Goal: Transaction & Acquisition: Purchase product/service

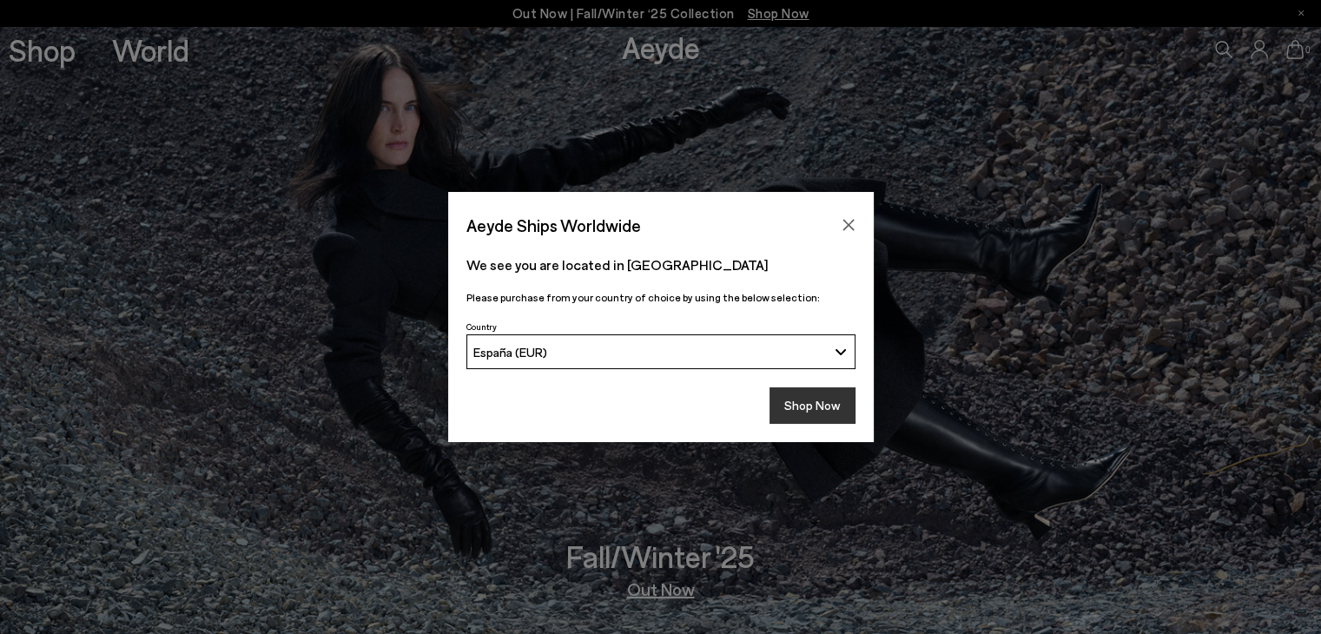
click at [822, 396] on button "Shop Now" at bounding box center [812, 405] width 86 height 36
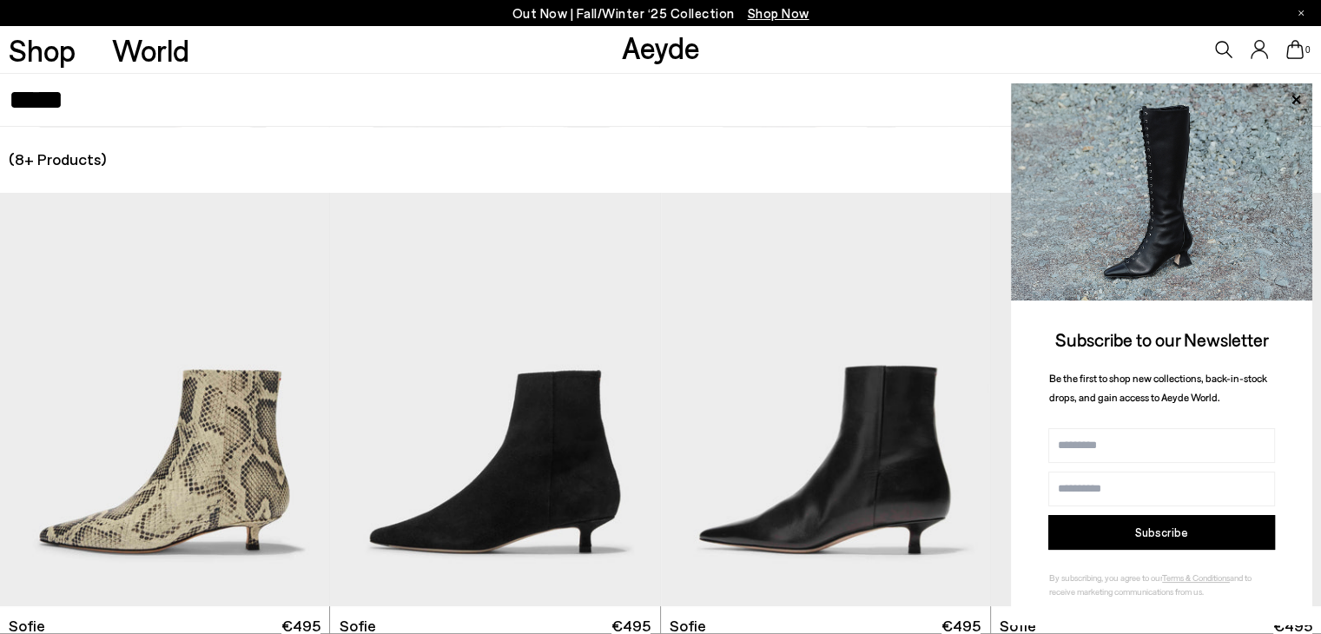
scroll to position [875, 0]
type input "*****"
click at [1300, 101] on icon at bounding box center [1295, 100] width 23 height 23
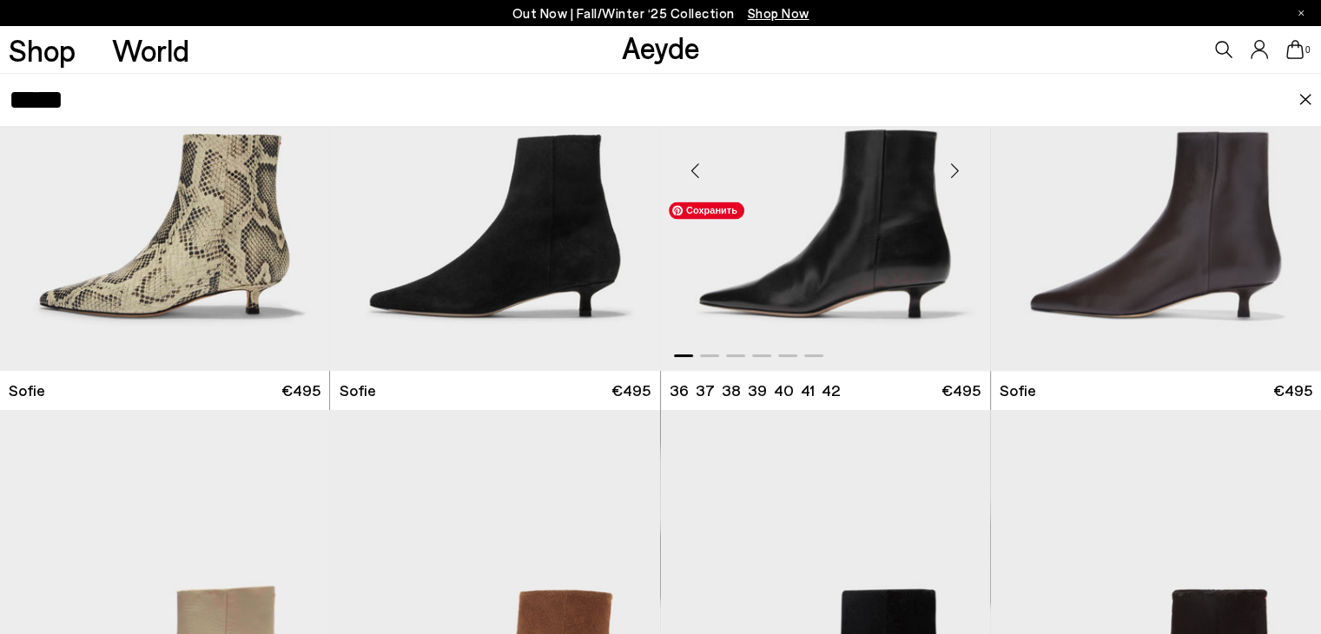
scroll to position [261, 0]
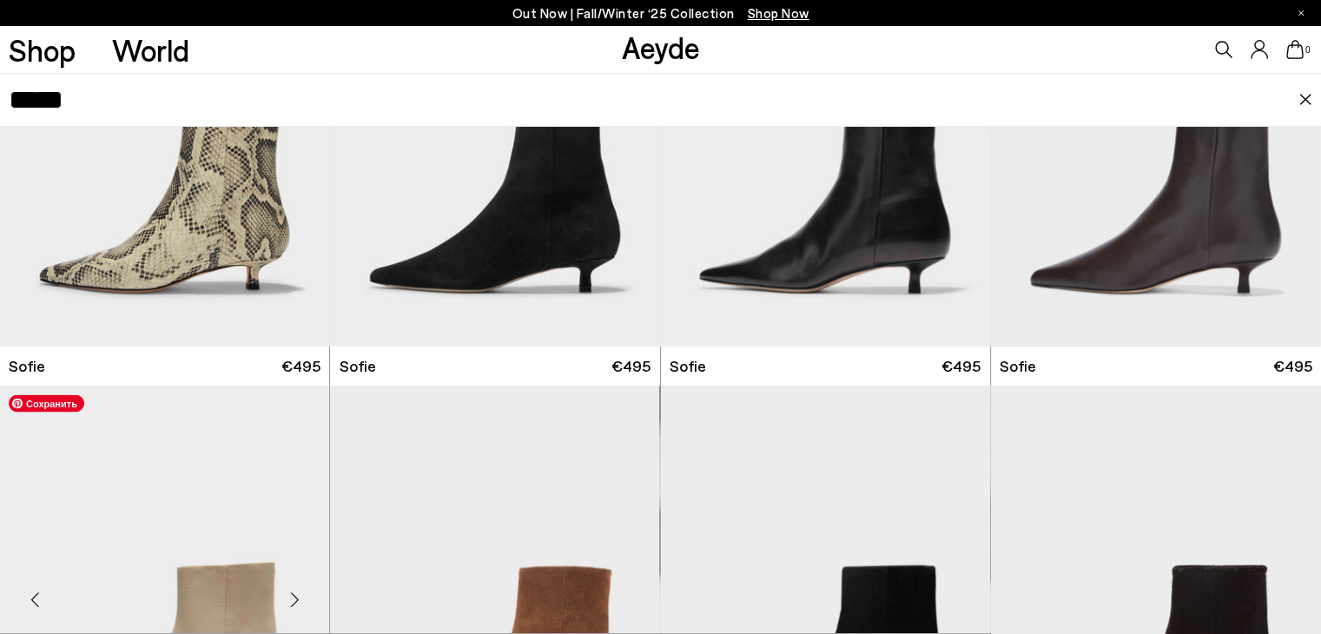
click at [221, 509] on img "1 / 6" at bounding box center [164, 593] width 329 height 414
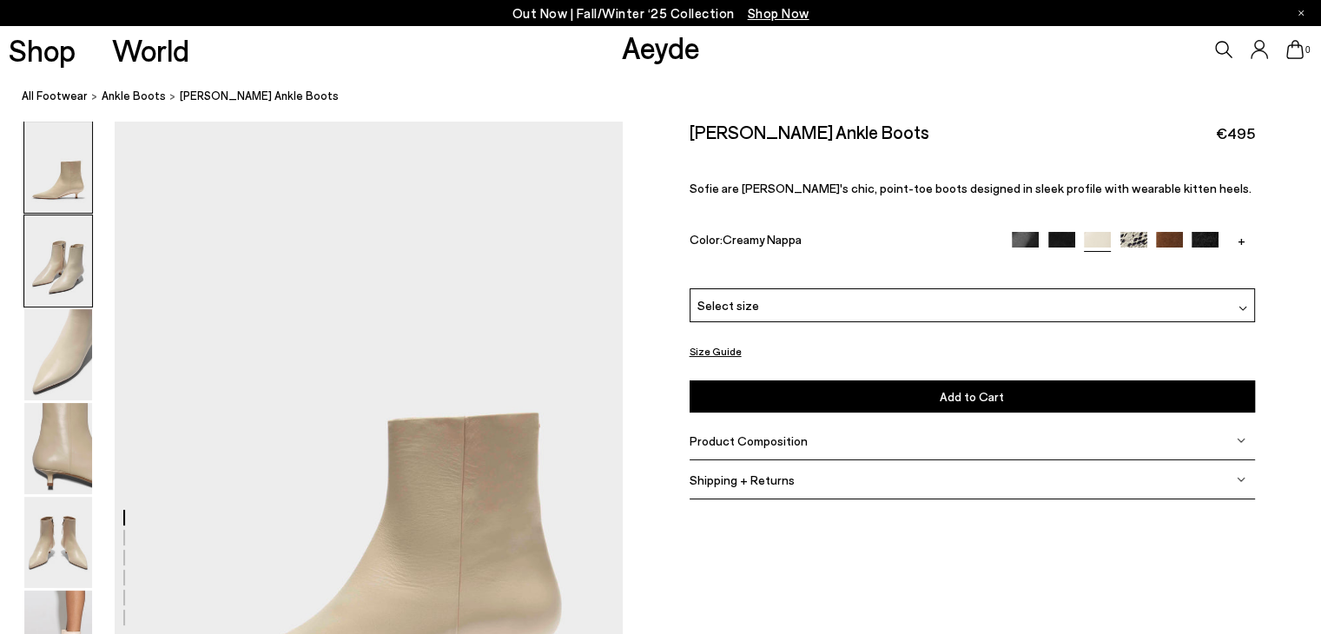
click at [64, 291] on img at bounding box center [58, 260] width 68 height 91
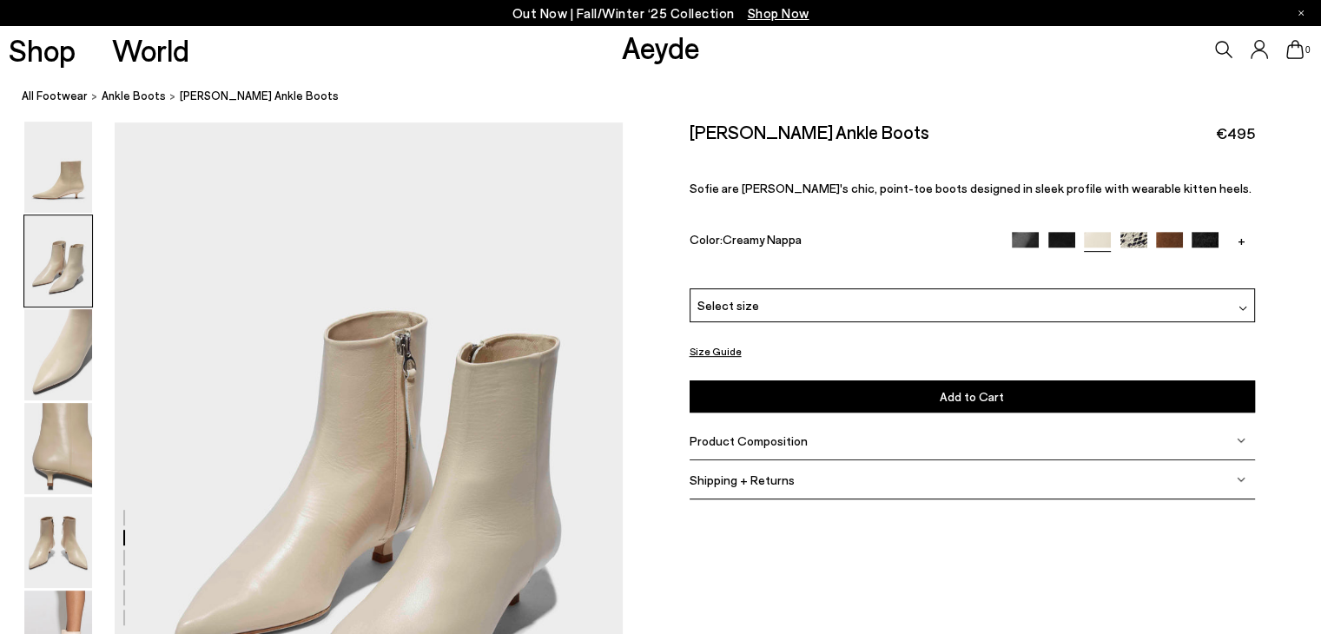
scroll to position [682, 0]
click at [64, 182] on img at bounding box center [58, 167] width 68 height 91
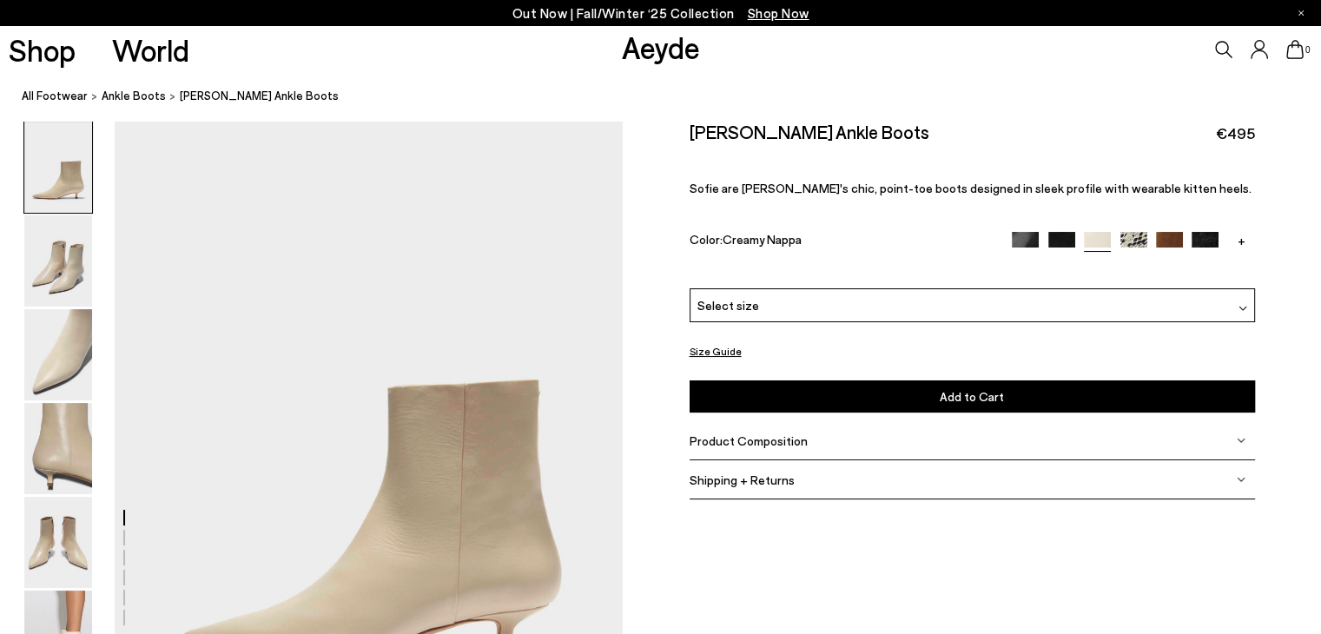
scroll to position [0, 0]
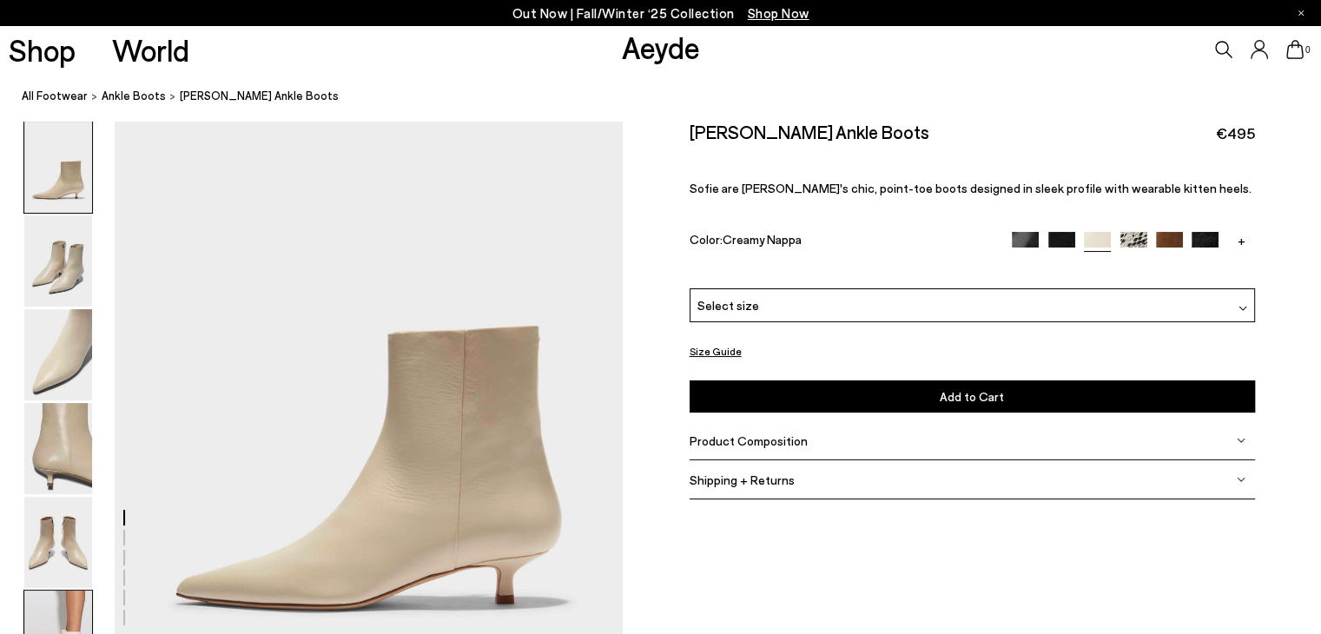
click at [57, 616] on img at bounding box center [58, 636] width 68 height 91
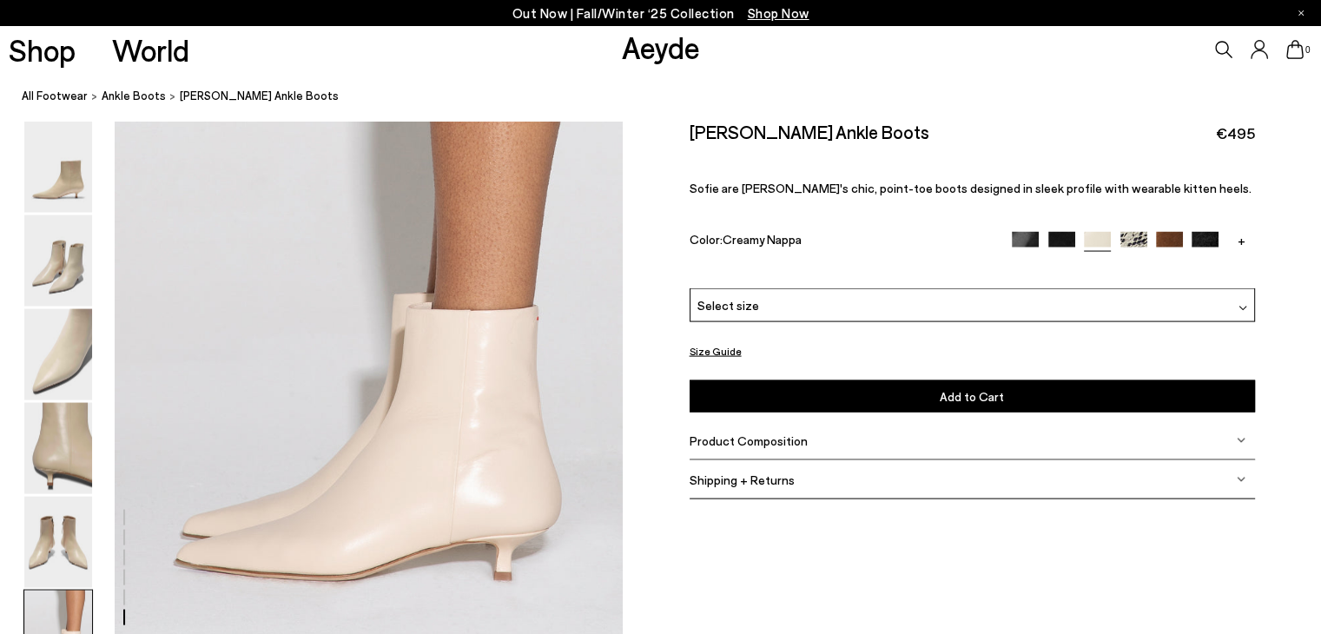
scroll to position [3522, 0]
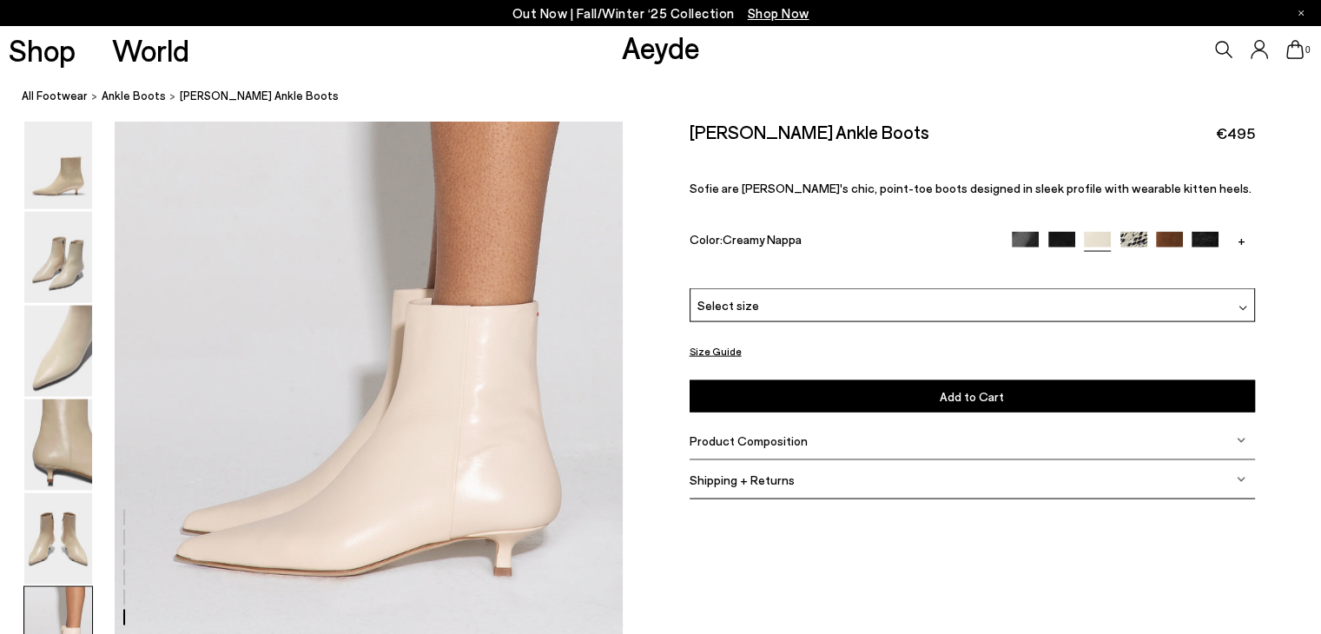
click at [1220, 48] on icon at bounding box center [1223, 49] width 17 height 17
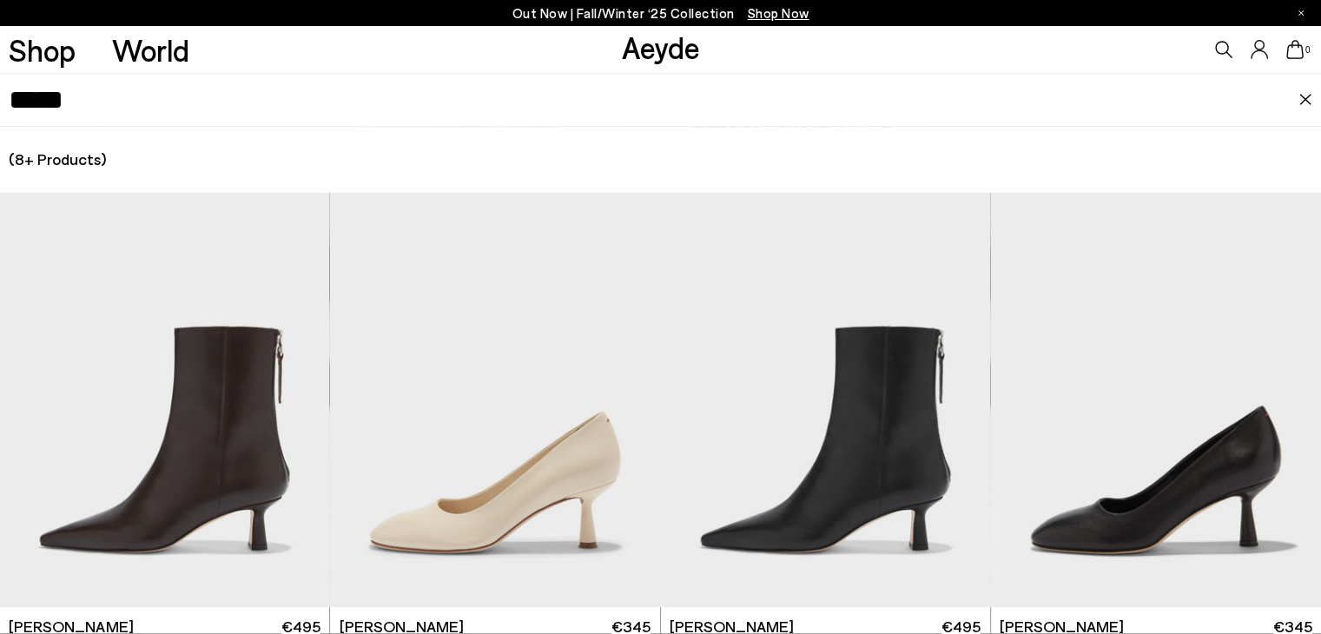
type input "*****"
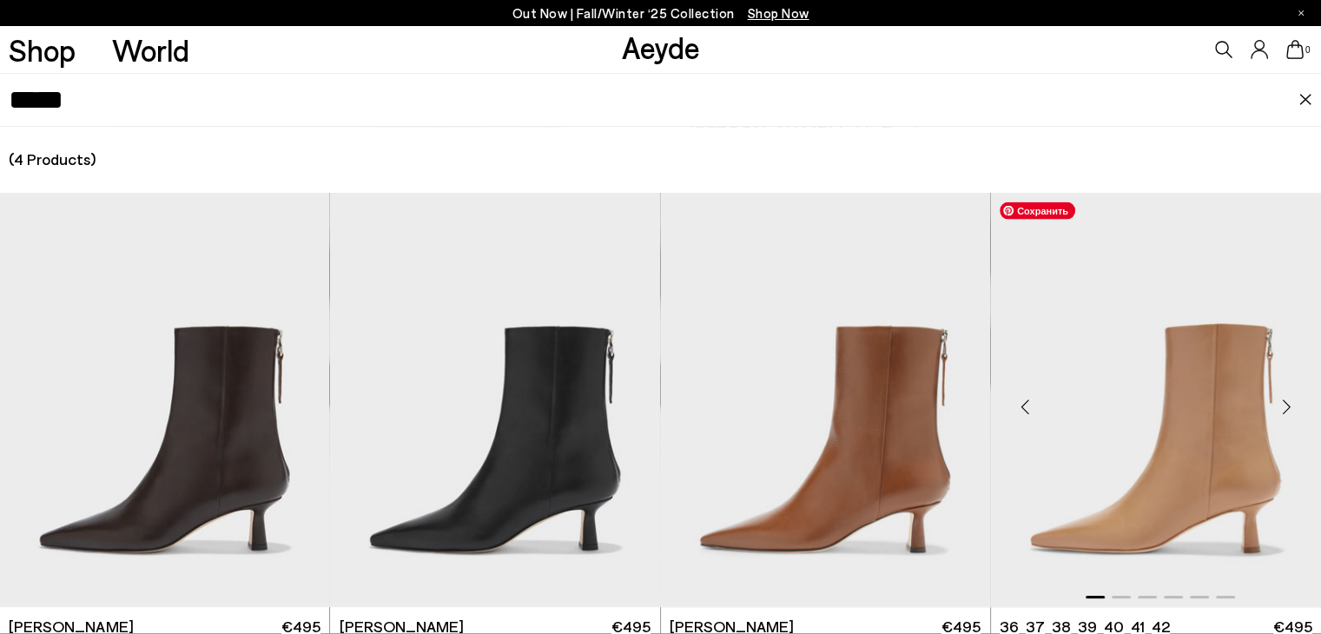
click at [1143, 373] on img "1 / 6" at bounding box center [1156, 400] width 330 height 414
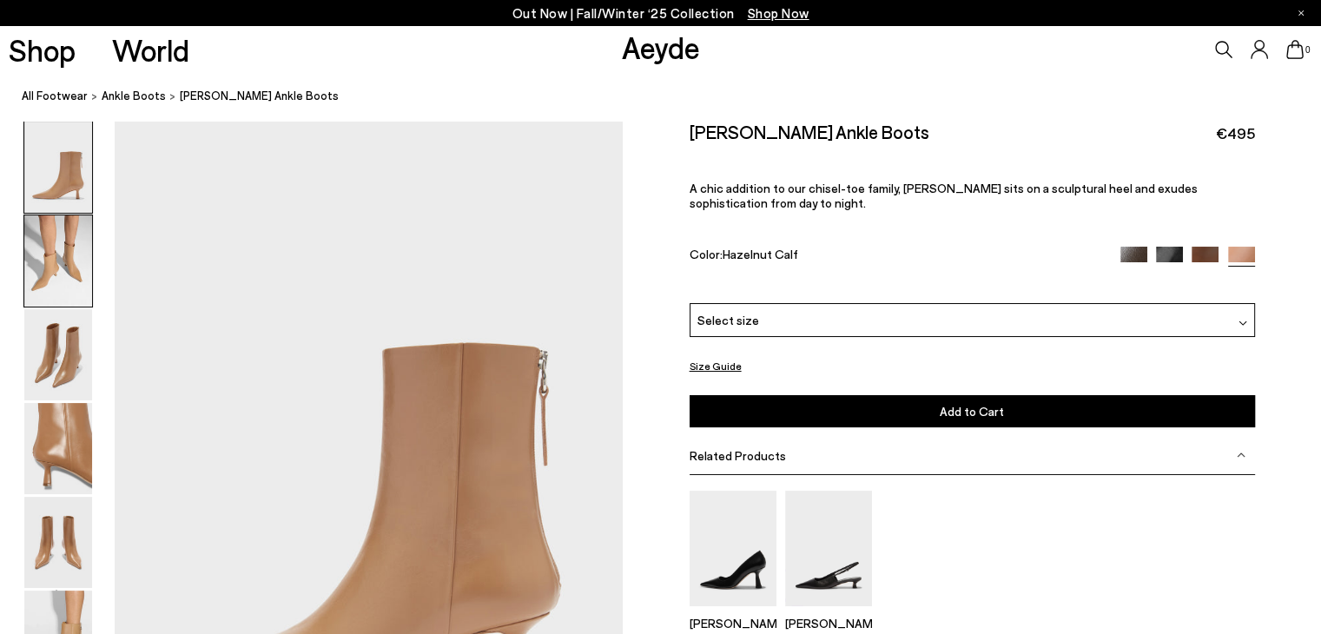
click at [63, 265] on img at bounding box center [58, 260] width 68 height 91
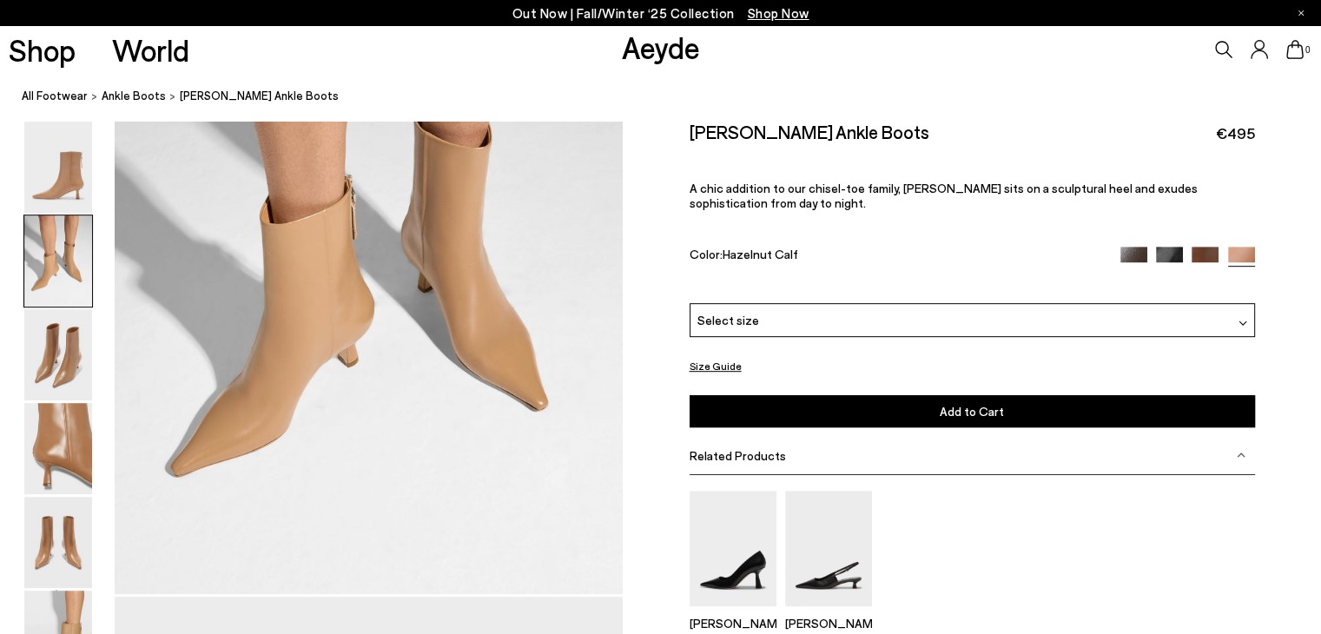
scroll to position [812, 0]
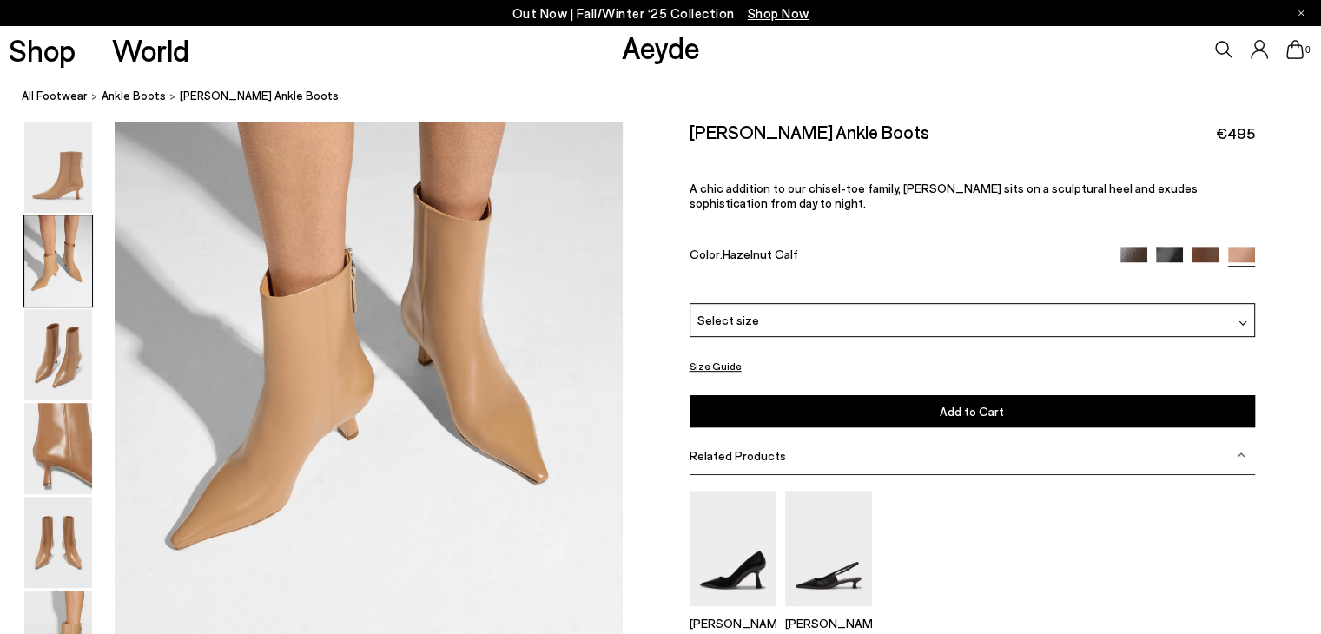
click at [1219, 39] on div "0" at bounding box center [1101, 49] width 440 height 47
click at [1218, 50] on icon at bounding box center [1223, 49] width 17 height 17
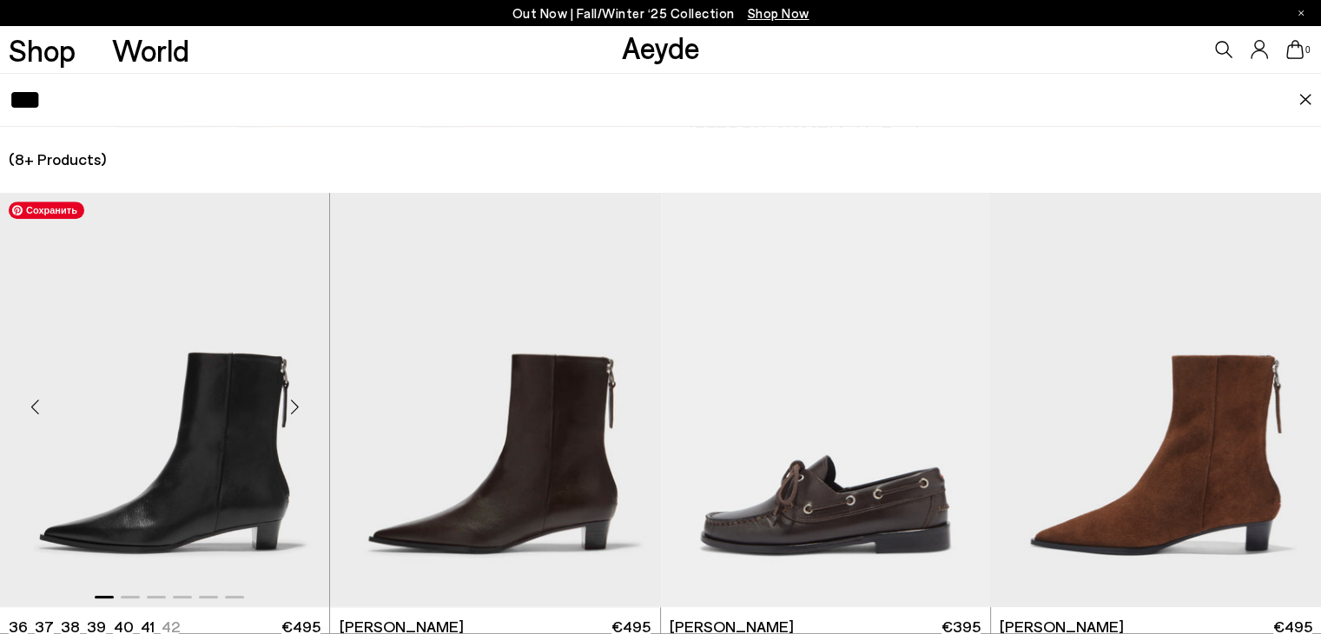
type input "***"
click at [221, 459] on img "1 / 6" at bounding box center [164, 400] width 329 height 414
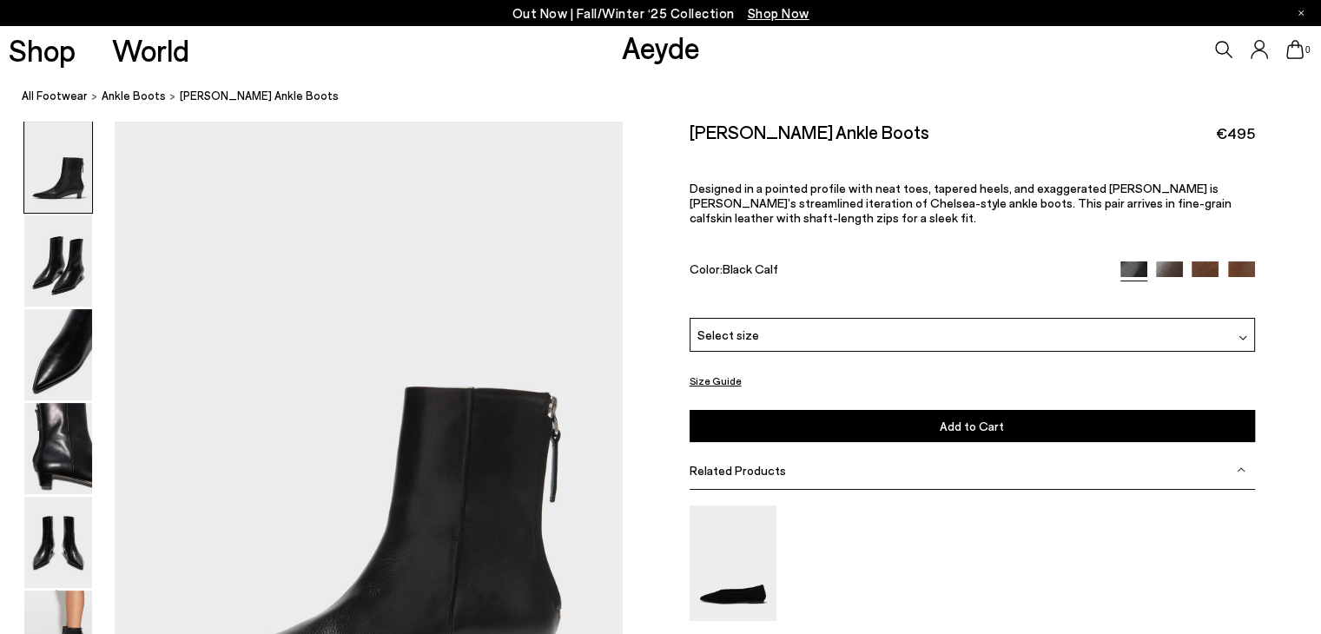
click at [1235, 274] on img at bounding box center [1241, 274] width 27 height 27
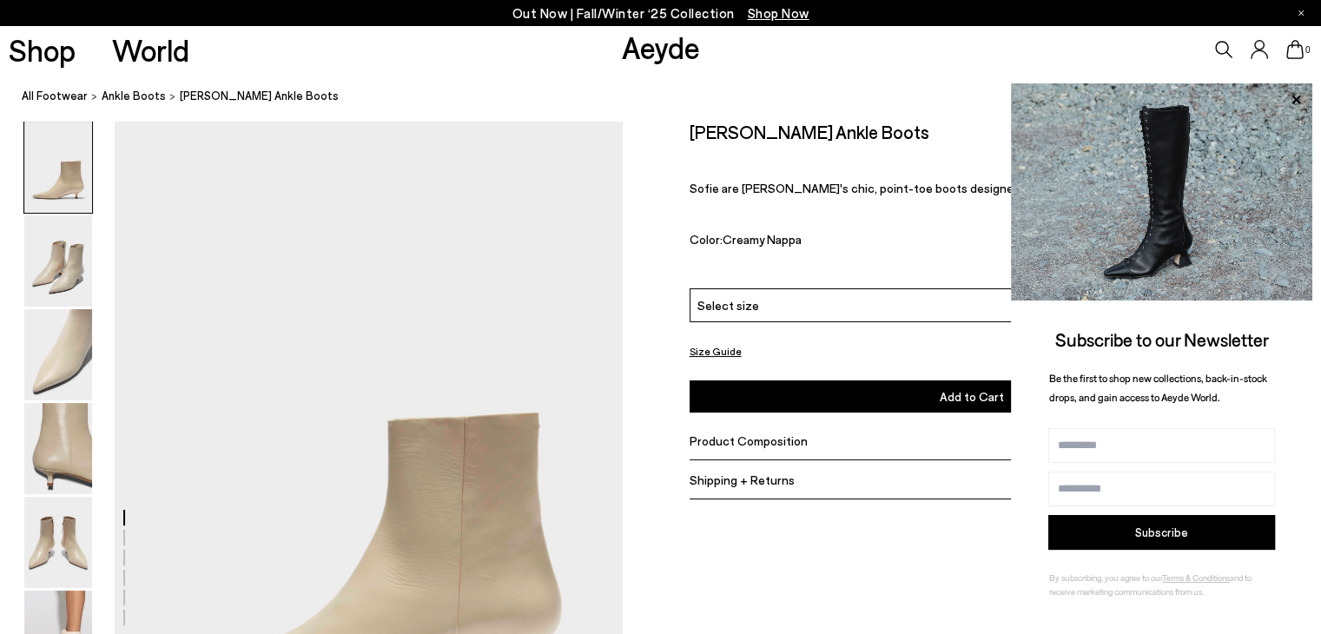
click at [1216, 50] on icon at bounding box center [1223, 49] width 17 height 17
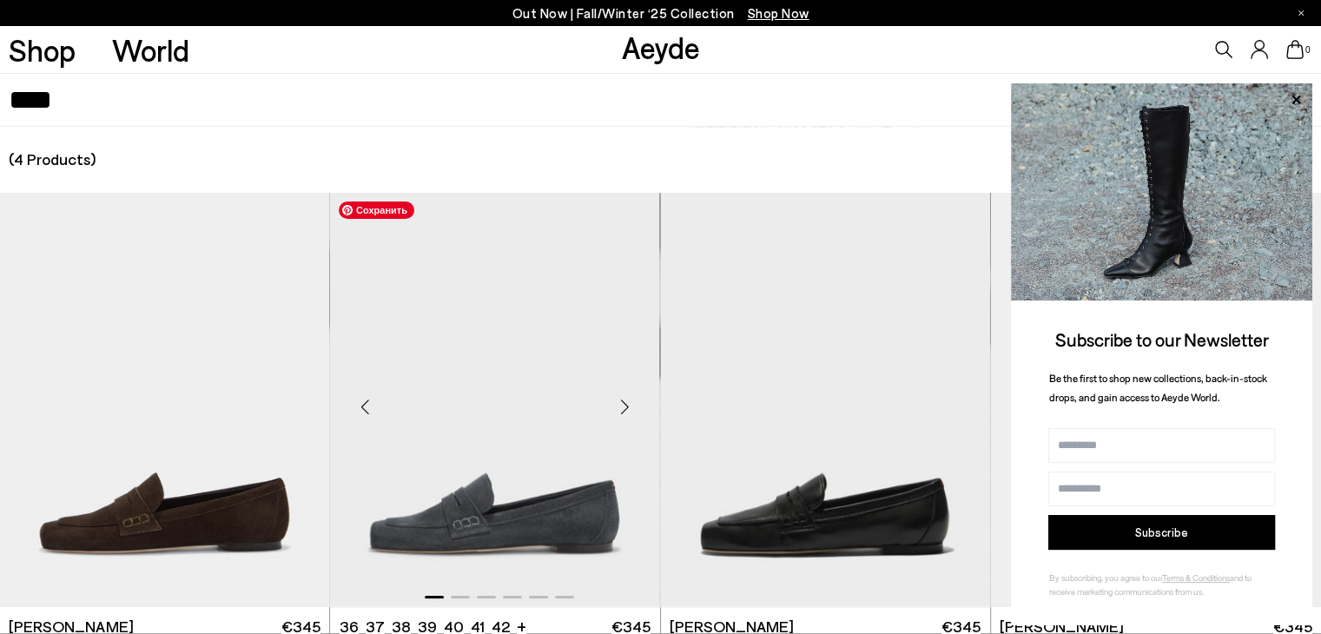
type input "****"
click at [422, 397] on img "1 / 6" at bounding box center [494, 400] width 329 height 414
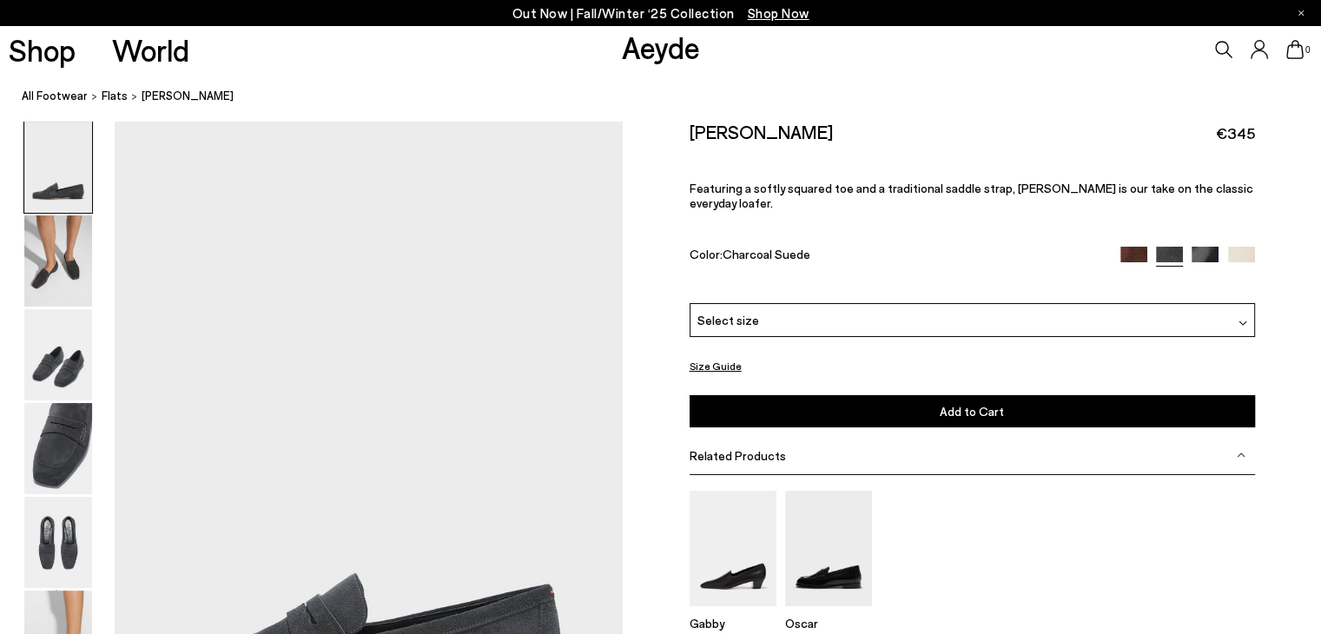
click at [1251, 247] on img at bounding box center [1241, 260] width 27 height 27
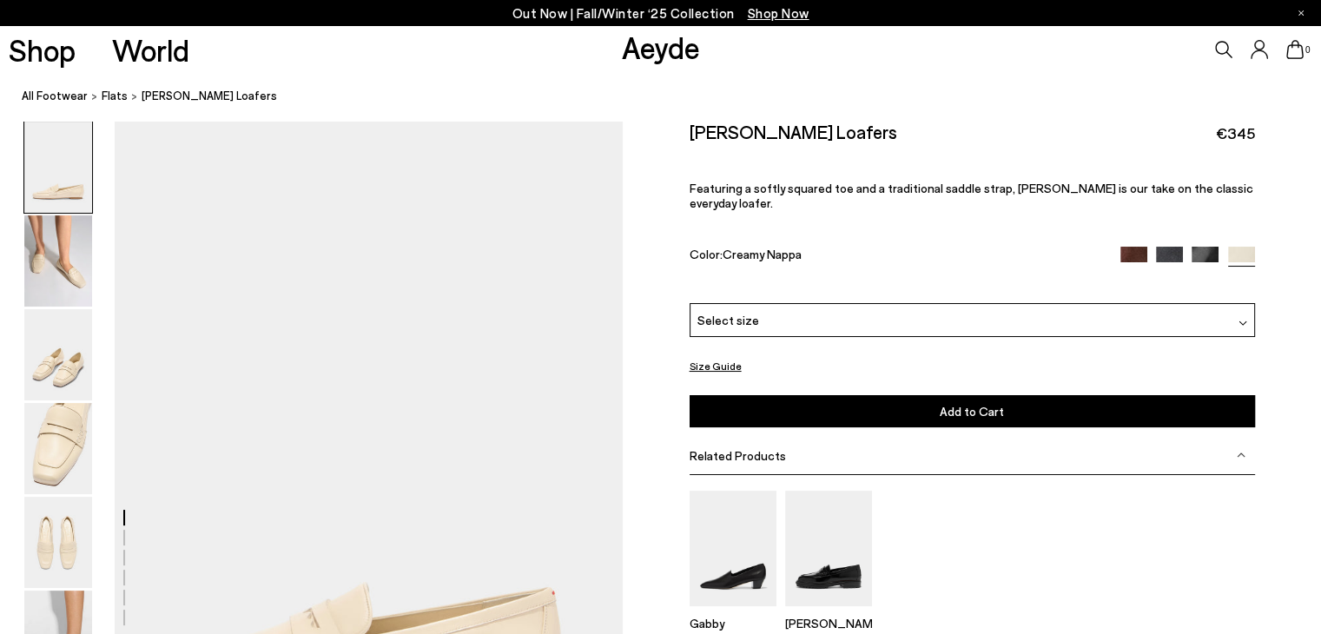
click at [1040, 306] on div "Select size" at bounding box center [972, 320] width 565 height 34
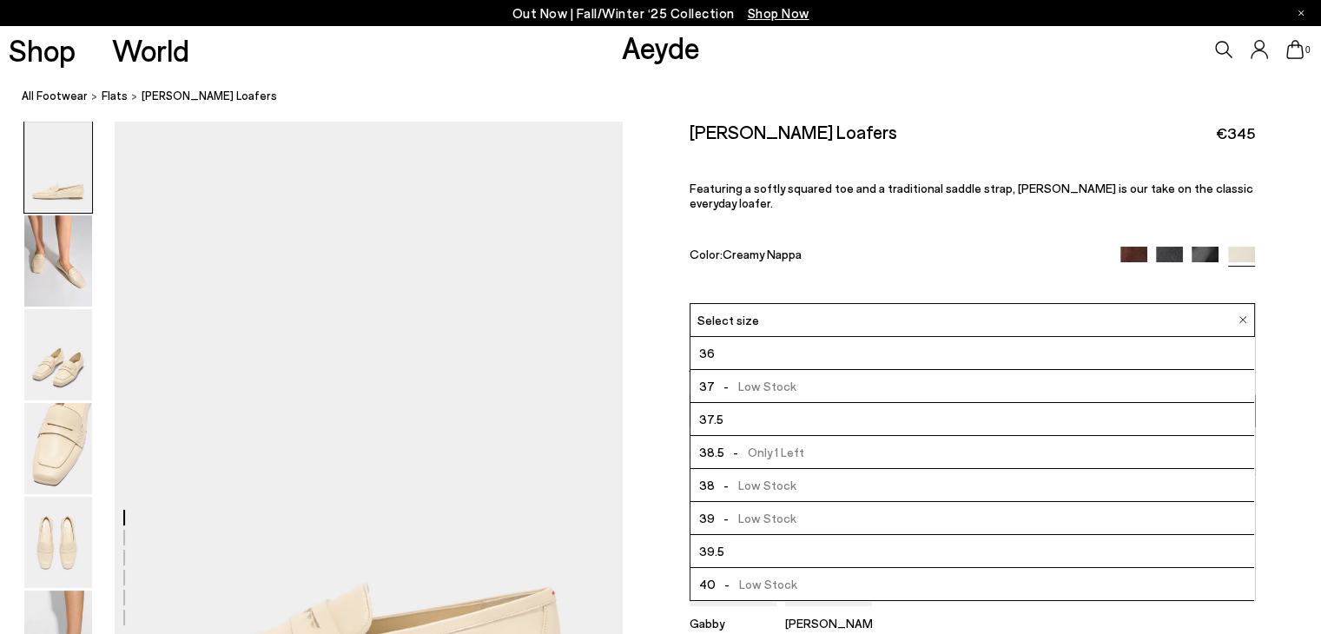
click at [1040, 306] on div "Select size" at bounding box center [972, 320] width 565 height 34
